Goal: Task Accomplishment & Management: Use online tool/utility

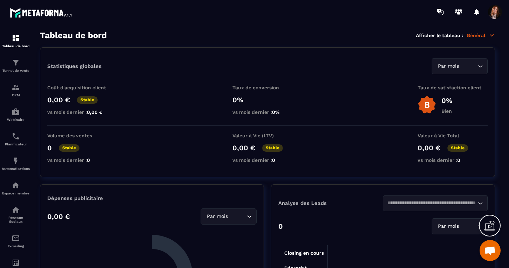
scroll to position [1938, 0]
click at [15, 61] on img at bounding box center [16, 62] width 8 height 8
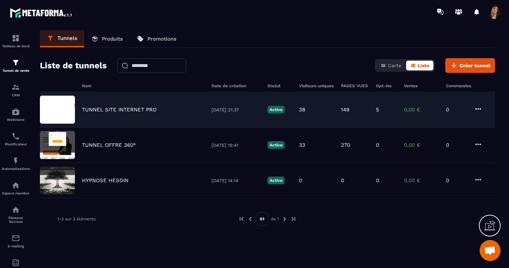
click at [106, 108] on p "TUNNEL SITE INTERNET PRO" at bounding box center [119, 109] width 75 height 6
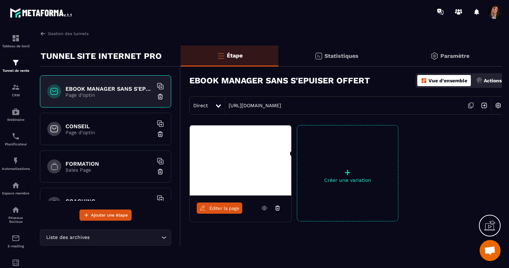
click at [98, 125] on h6 "CONSEIL" at bounding box center [108, 126] width 87 height 7
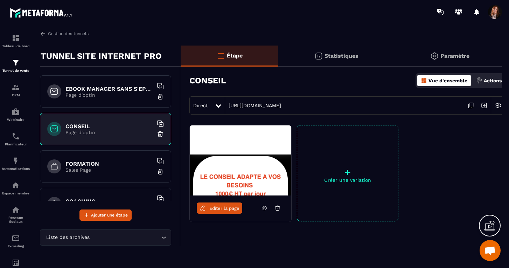
click at [227, 207] on span "Éditer la page" at bounding box center [224, 207] width 30 height 5
